Goal: Navigation & Orientation: Go to known website

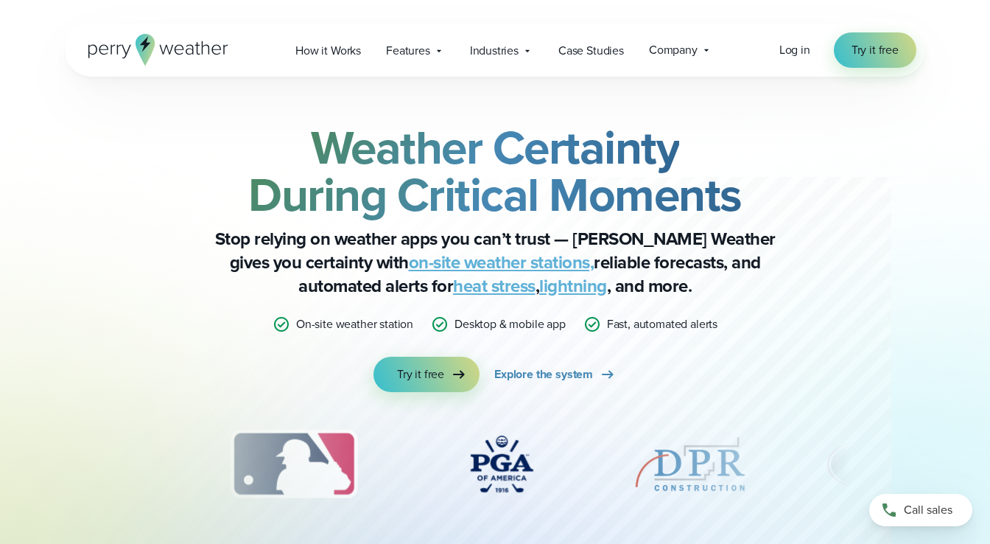
click at [164, 48] on icon at bounding box center [158, 50] width 140 height 32
